Goal: Check status: Check status

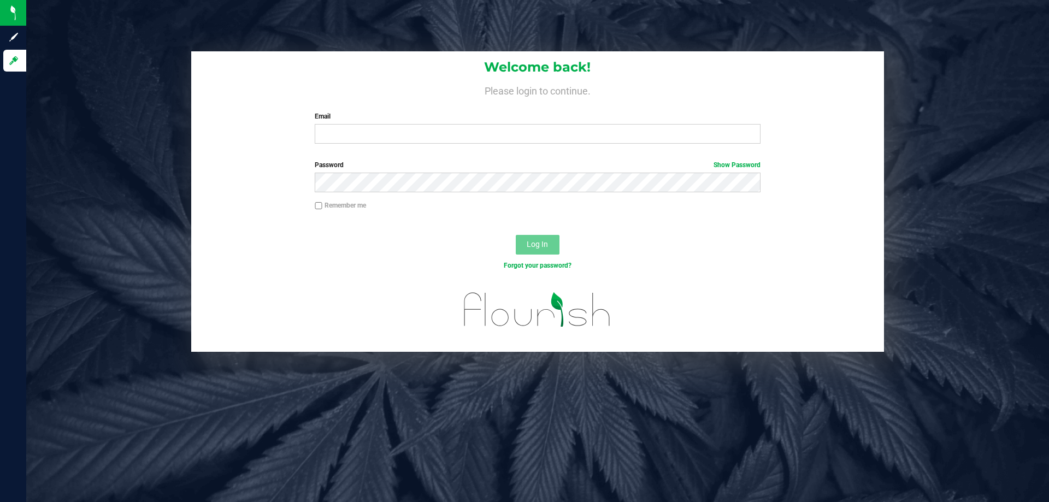
click at [399, 148] on div "Welcome back! Please login to continue. Email Required Please format your email…" at bounding box center [537, 101] width 693 height 101
click at [402, 136] on input "Email" at bounding box center [537, 134] width 445 height 20
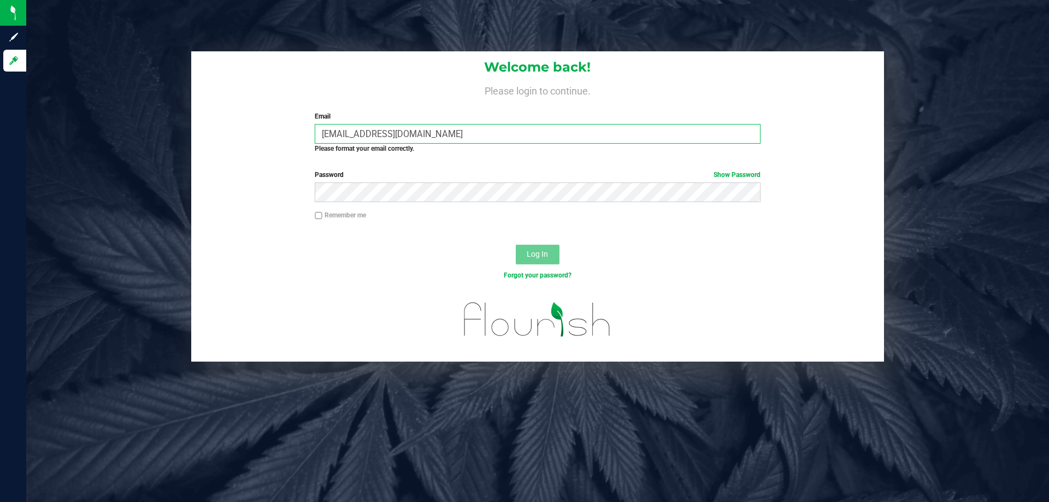
type input "[EMAIL_ADDRESS][DOMAIN_NAME]"
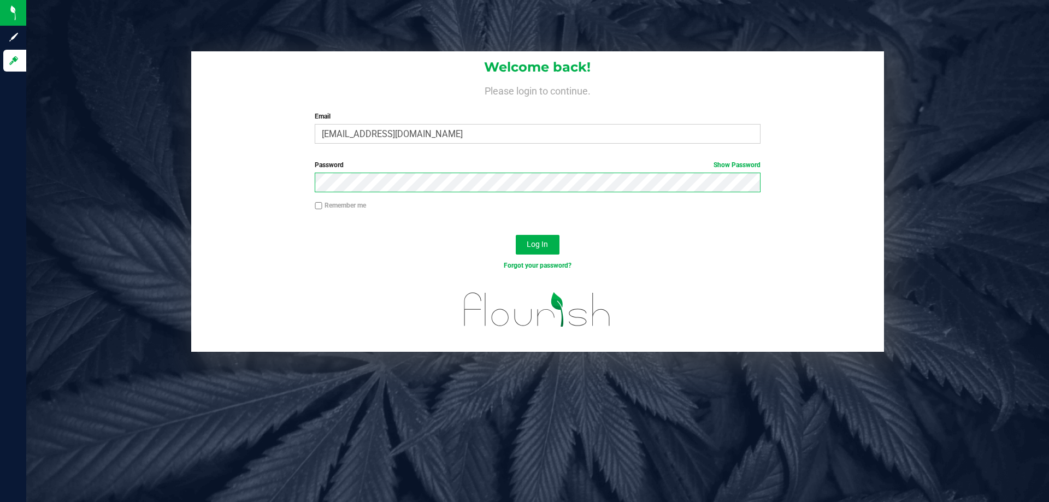
click at [516, 235] on button "Log In" at bounding box center [538, 245] width 44 height 20
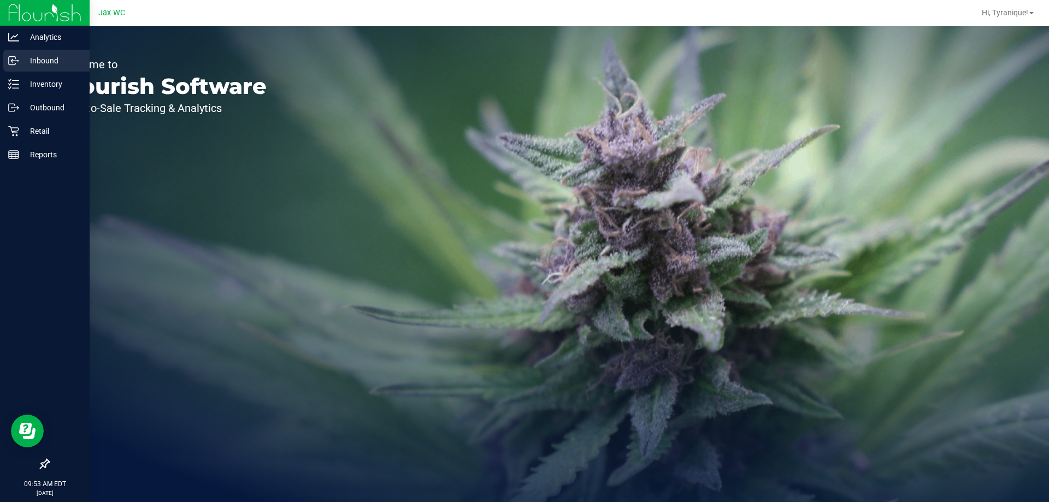
click at [31, 64] on p "Inbound" at bounding box center [52, 60] width 66 height 13
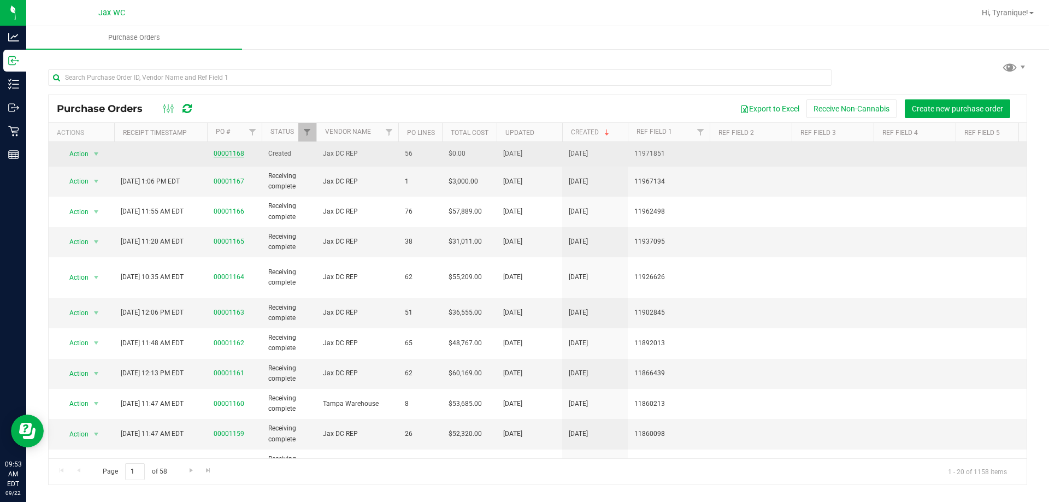
click at [231, 150] on link "00001168" at bounding box center [229, 154] width 31 height 8
